Goal: Check status

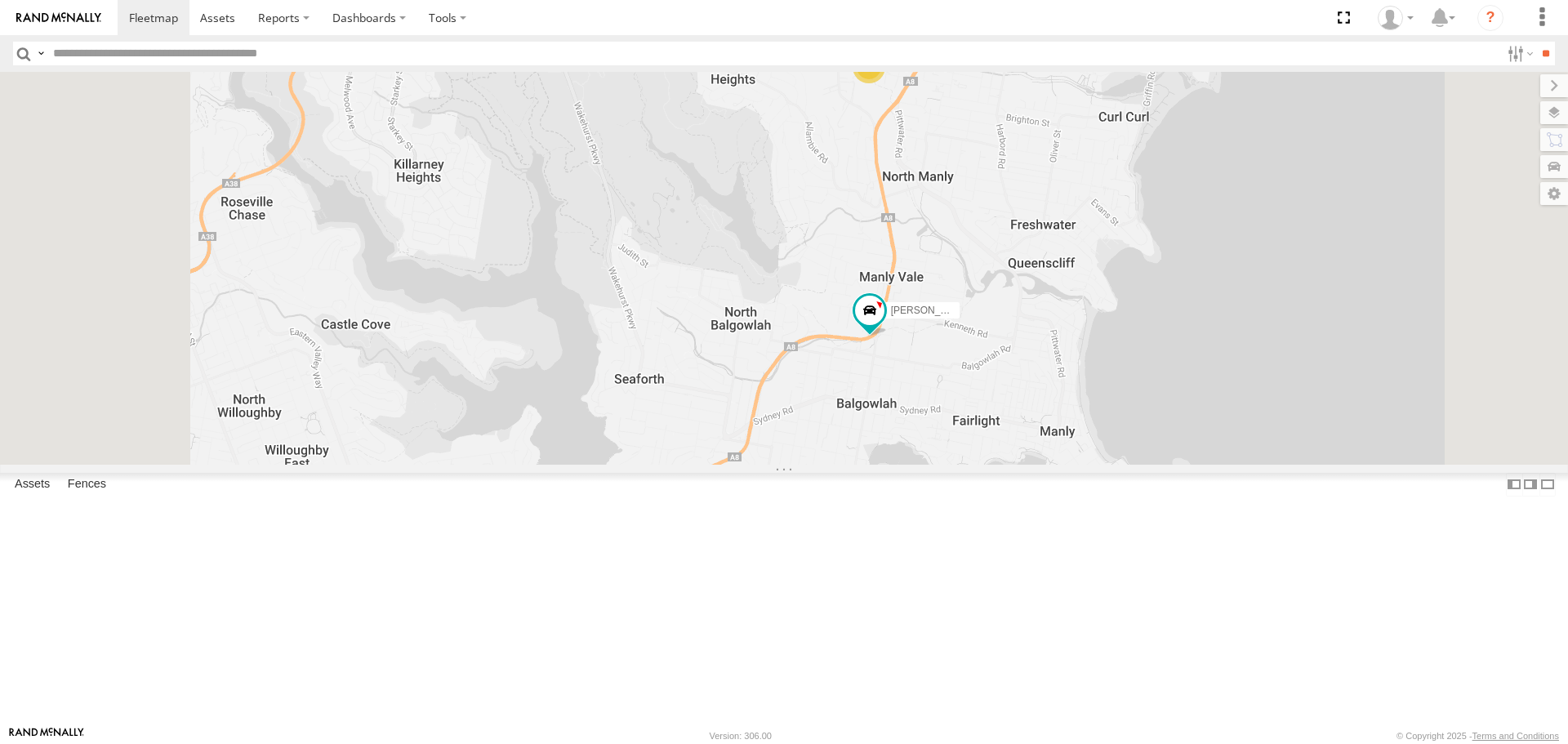
click at [140, 36] on header "Search Query Asset ID Asset Label Registration Manufacturer Model VIN Job ID" at bounding box center [784, 54] width 1568 height 37
click at [143, 24] on span at bounding box center [153, 17] width 49 height 16
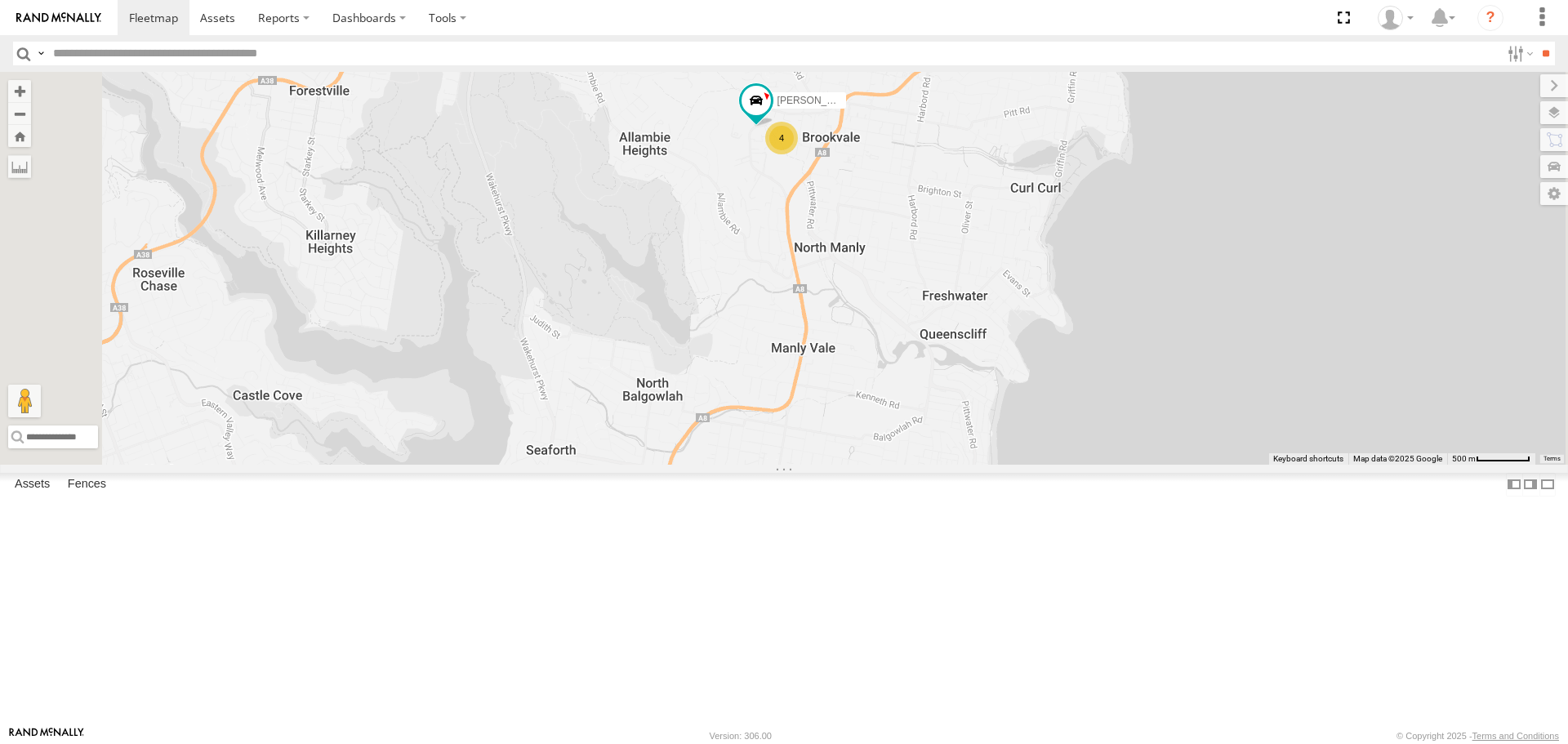
click at [0, 0] on link at bounding box center [0, 0] width 0 height 0
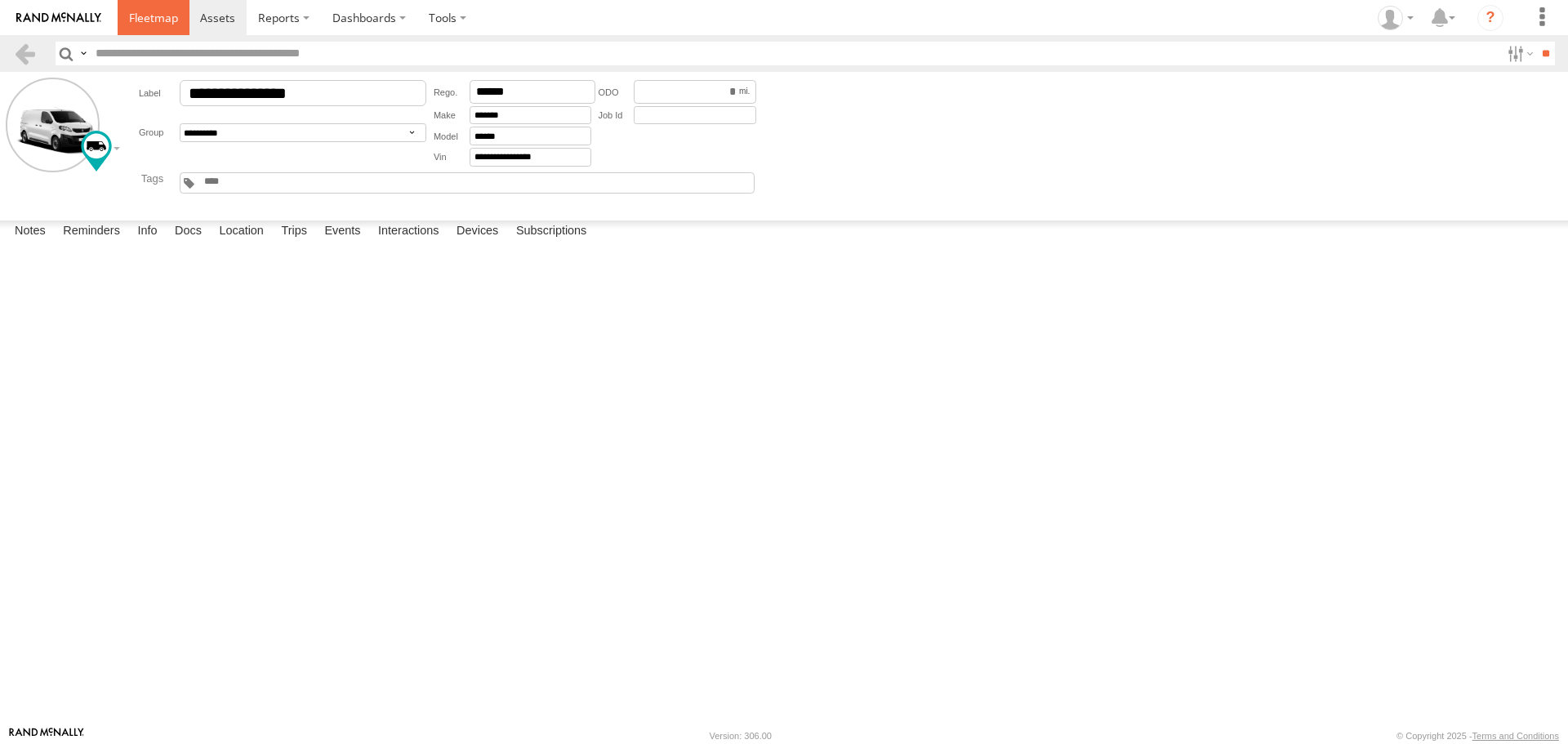
click at [176, 13] on span at bounding box center [153, 17] width 49 height 16
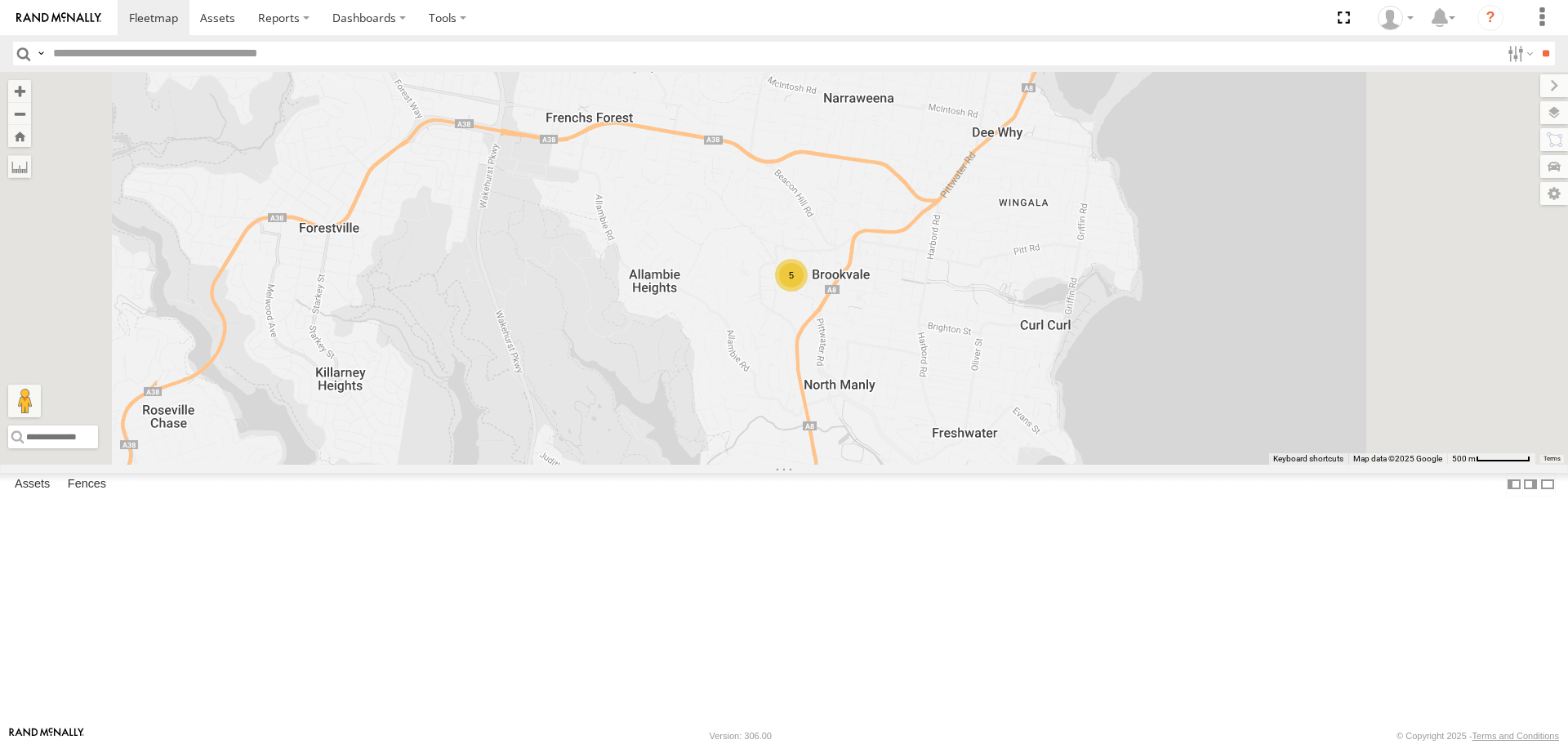
click at [808, 291] on div "5" at bounding box center [792, 276] width 33 height 33
